Goal: Task Accomplishment & Management: Complete application form

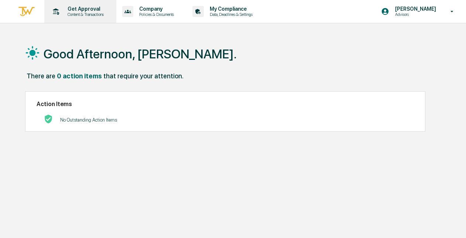
click at [87, 11] on p "Get Approval" at bounding box center [85, 9] width 46 height 6
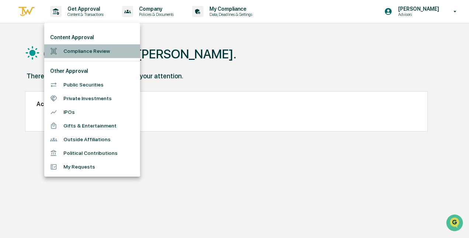
click at [84, 49] on li "Compliance Review" at bounding box center [92, 51] width 96 height 14
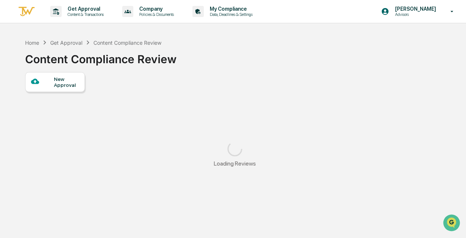
click at [67, 77] on div "New Approval" at bounding box center [66, 82] width 25 height 12
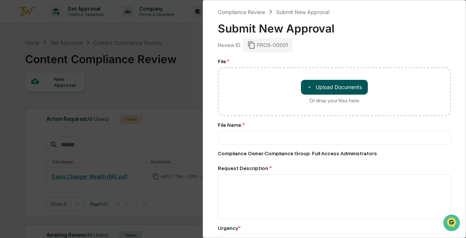
click at [322, 82] on button "＋ Upload Documents" at bounding box center [334, 87] width 67 height 15
type input "**********"
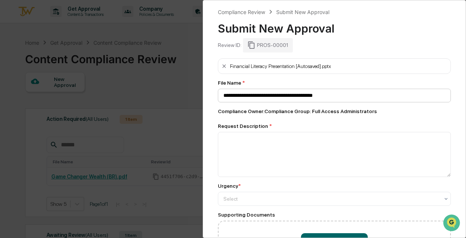
scroll to position [27, 0]
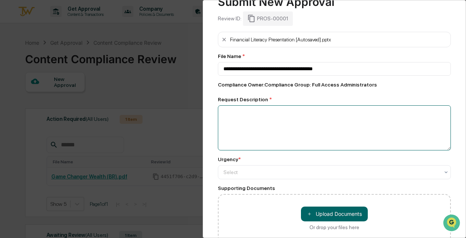
click at [349, 117] on textarea at bounding box center [334, 127] width 233 height 45
type textarea "**********"
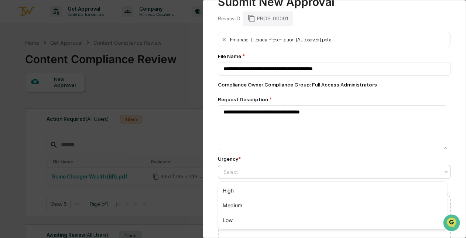
click at [278, 173] on div at bounding box center [331, 171] width 216 height 7
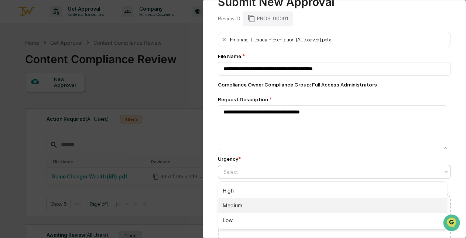
click at [247, 205] on div "Medium" at bounding box center [332, 205] width 228 height 15
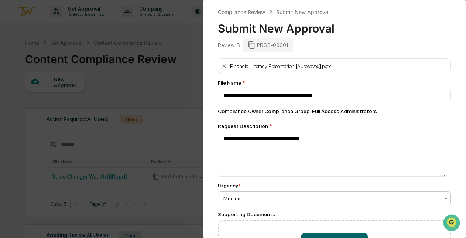
scroll to position [68, 0]
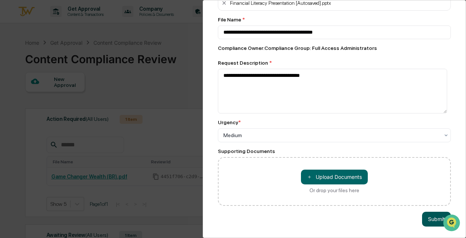
click at [430, 211] on button "Submit" at bounding box center [436, 218] width 29 height 15
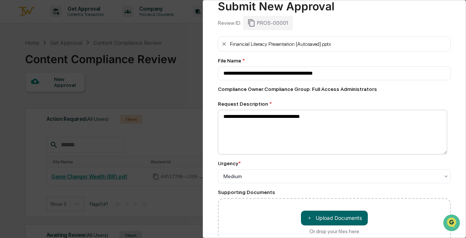
scroll to position [0, 0]
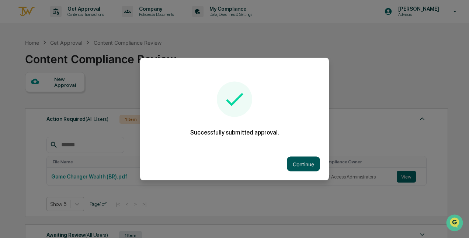
click at [306, 161] on button "Continue" at bounding box center [303, 163] width 33 height 15
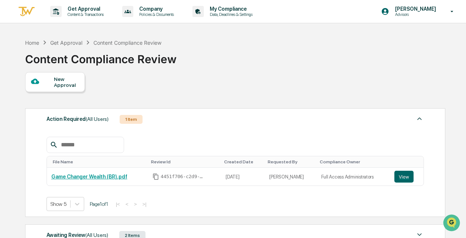
scroll to position [115, 0]
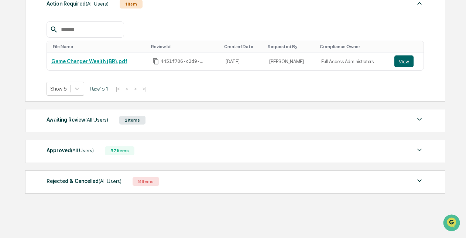
click at [227, 180] on div "Rejected & Cancelled (All Users) 8 Items" at bounding box center [234, 181] width 377 height 10
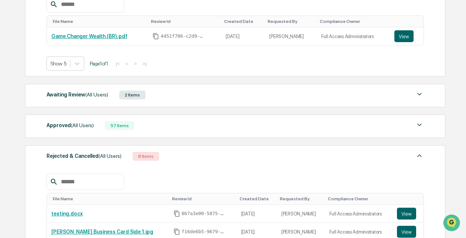
scroll to position [138, 0]
